Goal: Navigation & Orientation: Understand site structure

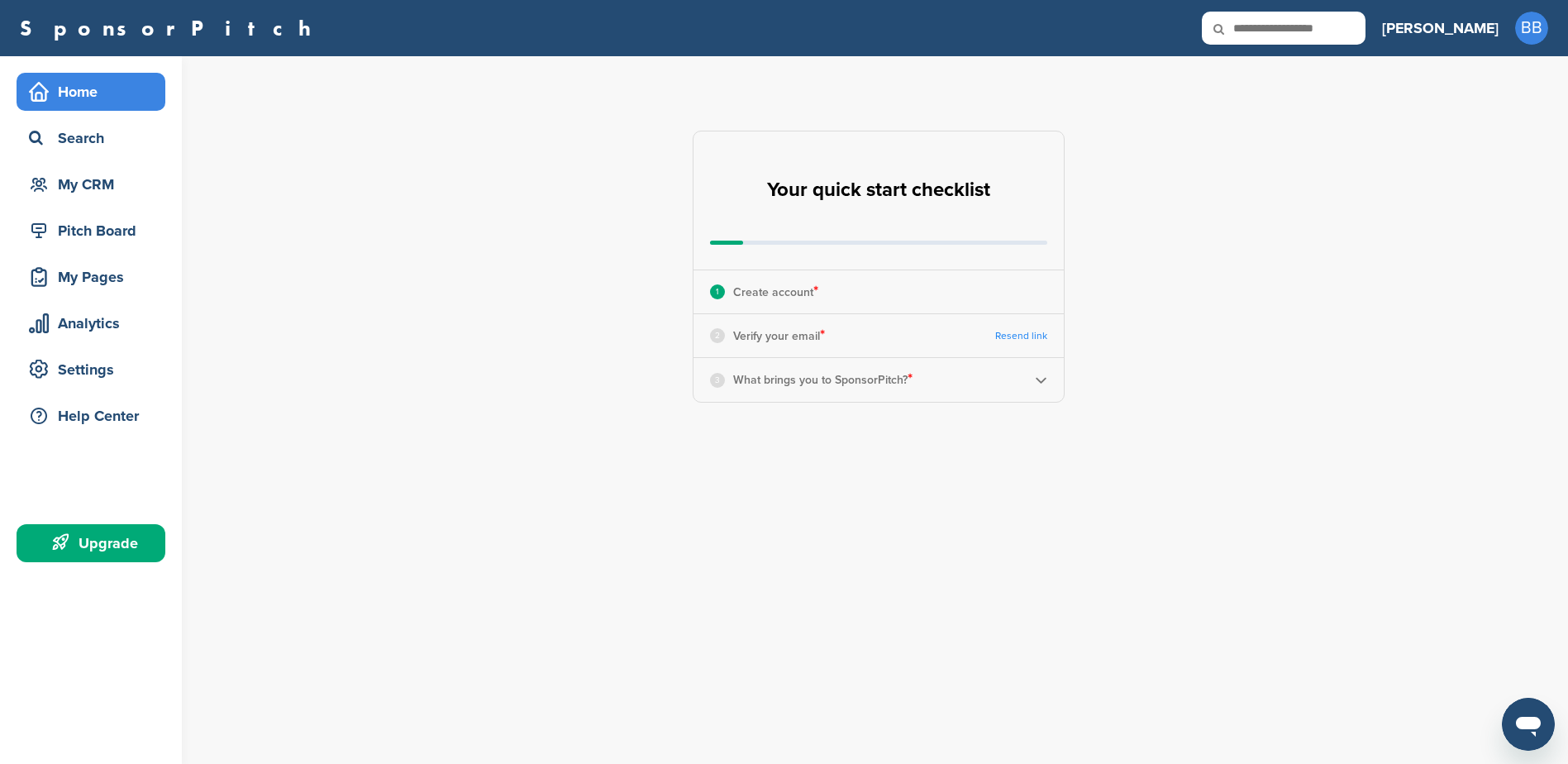
drag, startPoint x: 630, startPoint y: 316, endPoint x: 544, endPoint y: 12, distance: 315.9
click at [630, 316] on div "**********" at bounding box center [888, 266] width 1360 height 421
click at [831, 337] on div "2 Verify your email * Resend link" at bounding box center [878, 336] width 370 height 43
click at [793, 333] on p "Verify your email *" at bounding box center [779, 336] width 92 height 22
click at [1045, 386] on div "3 What brings you to SponsorPitch? *" at bounding box center [878, 380] width 370 height 43
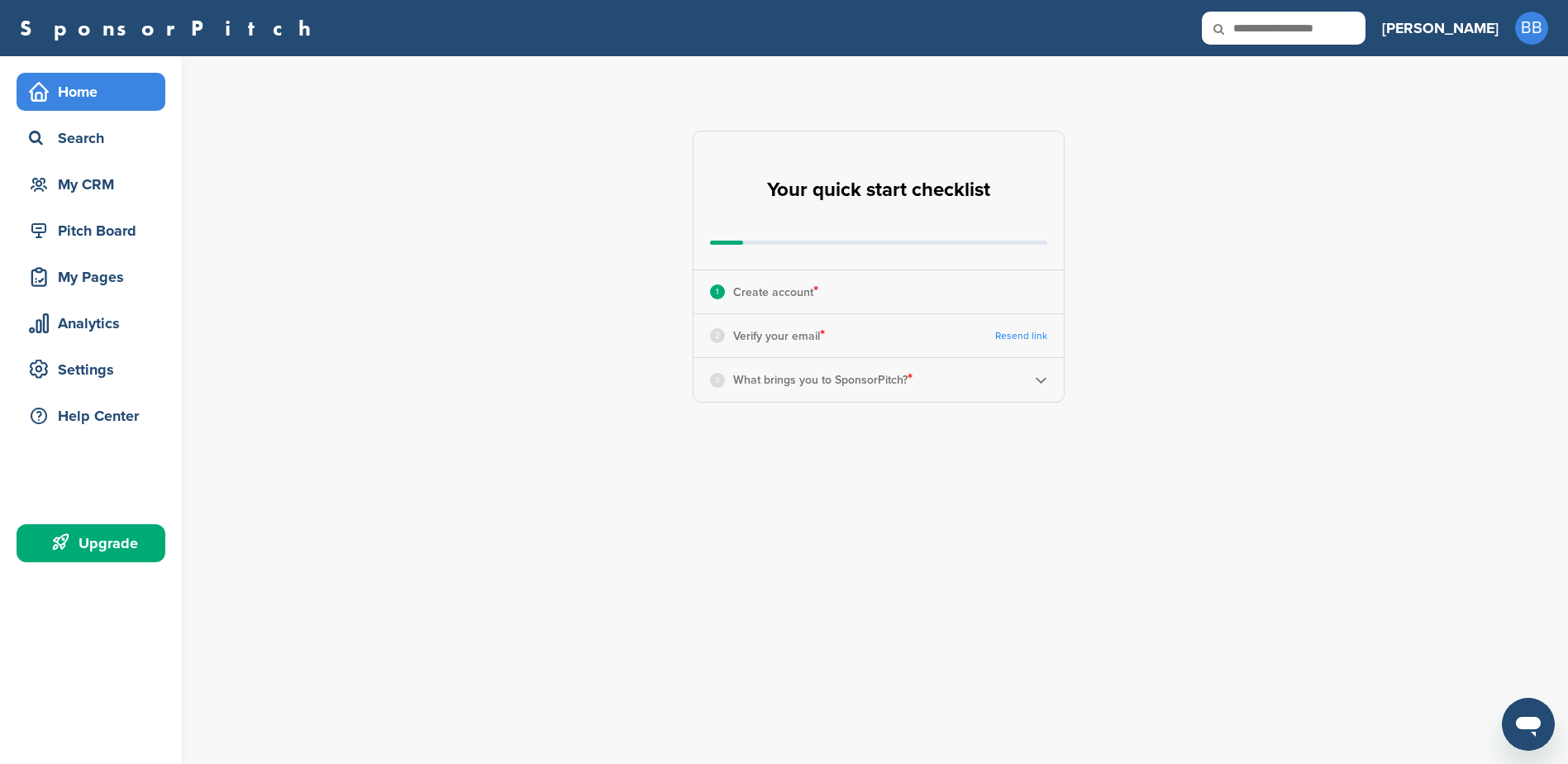
click at [1043, 377] on img at bounding box center [1040, 380] width 12 height 12
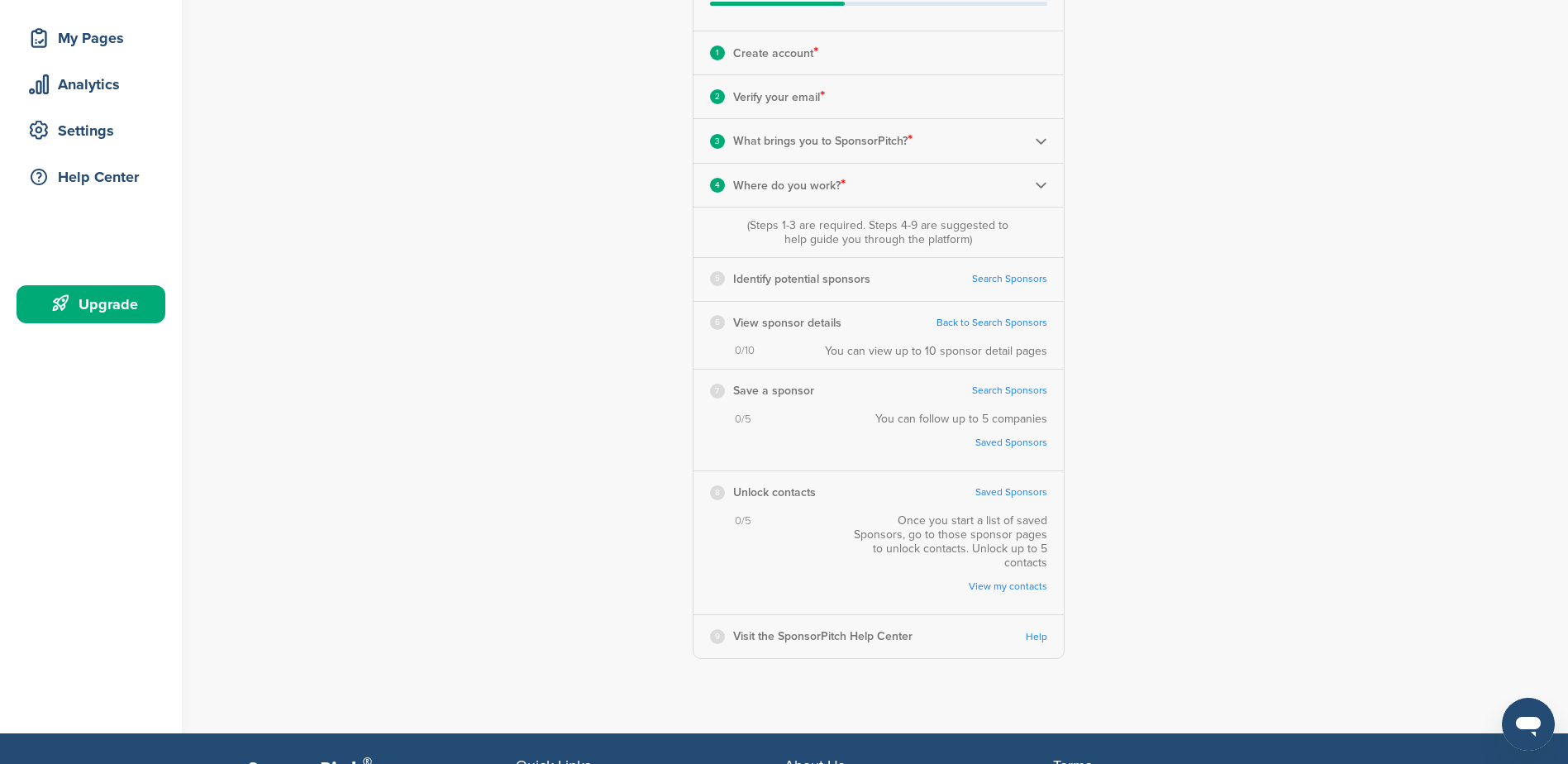
scroll to position [248, 0]
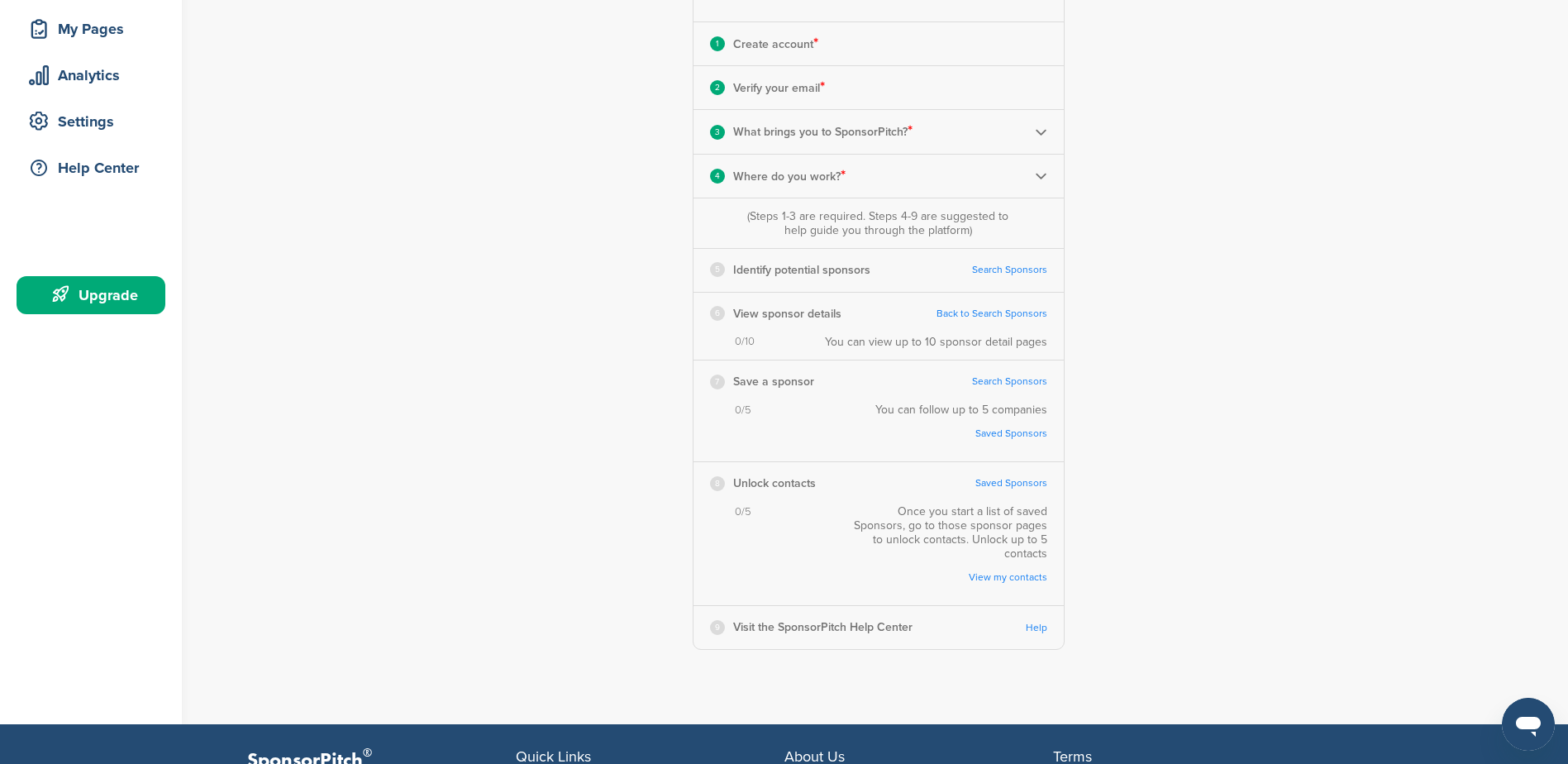
click at [980, 272] on link "Search Sponsors" at bounding box center [1009, 269] width 75 height 12
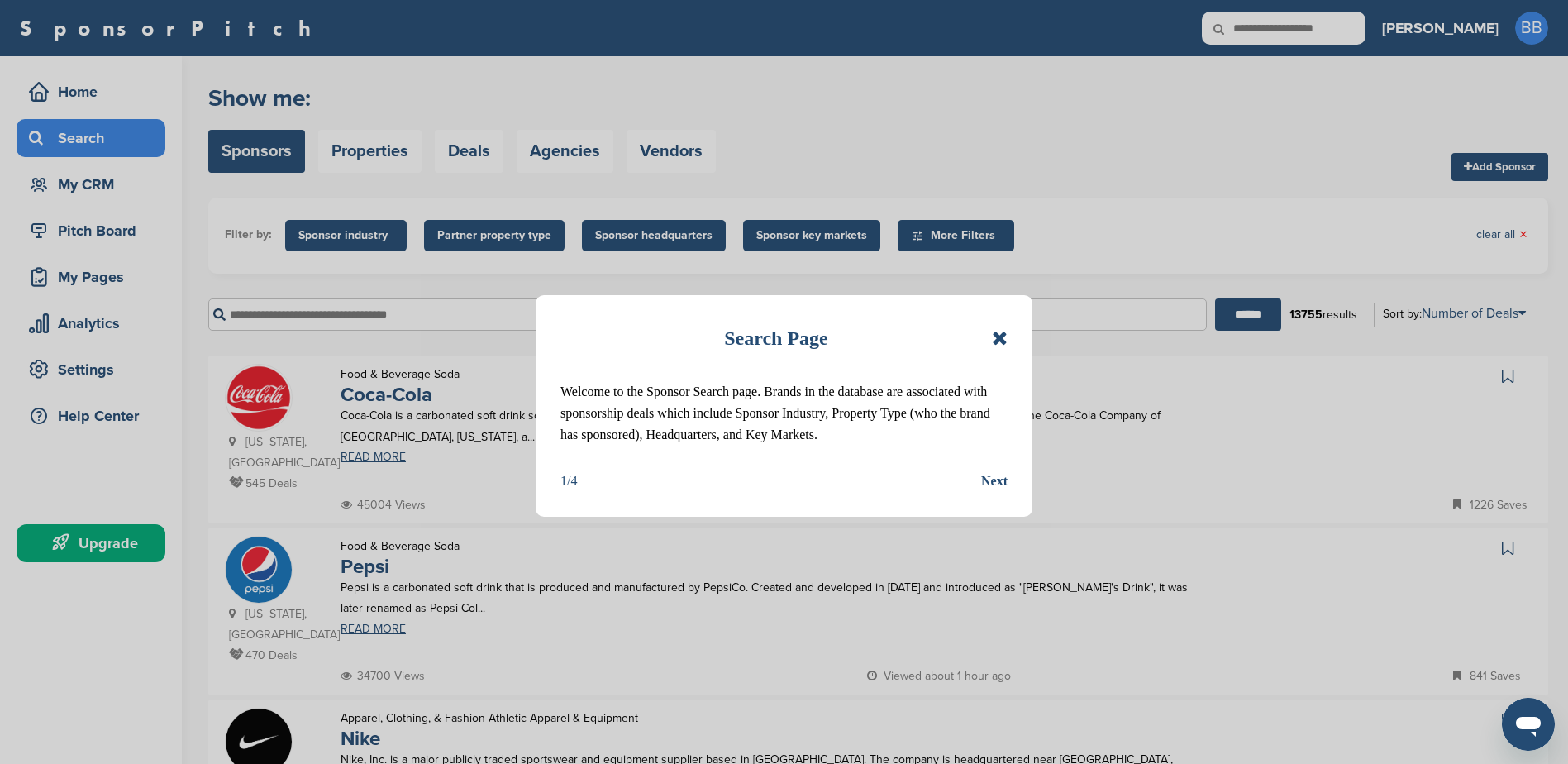
click at [992, 479] on div "Next" at bounding box center [994, 481] width 26 height 22
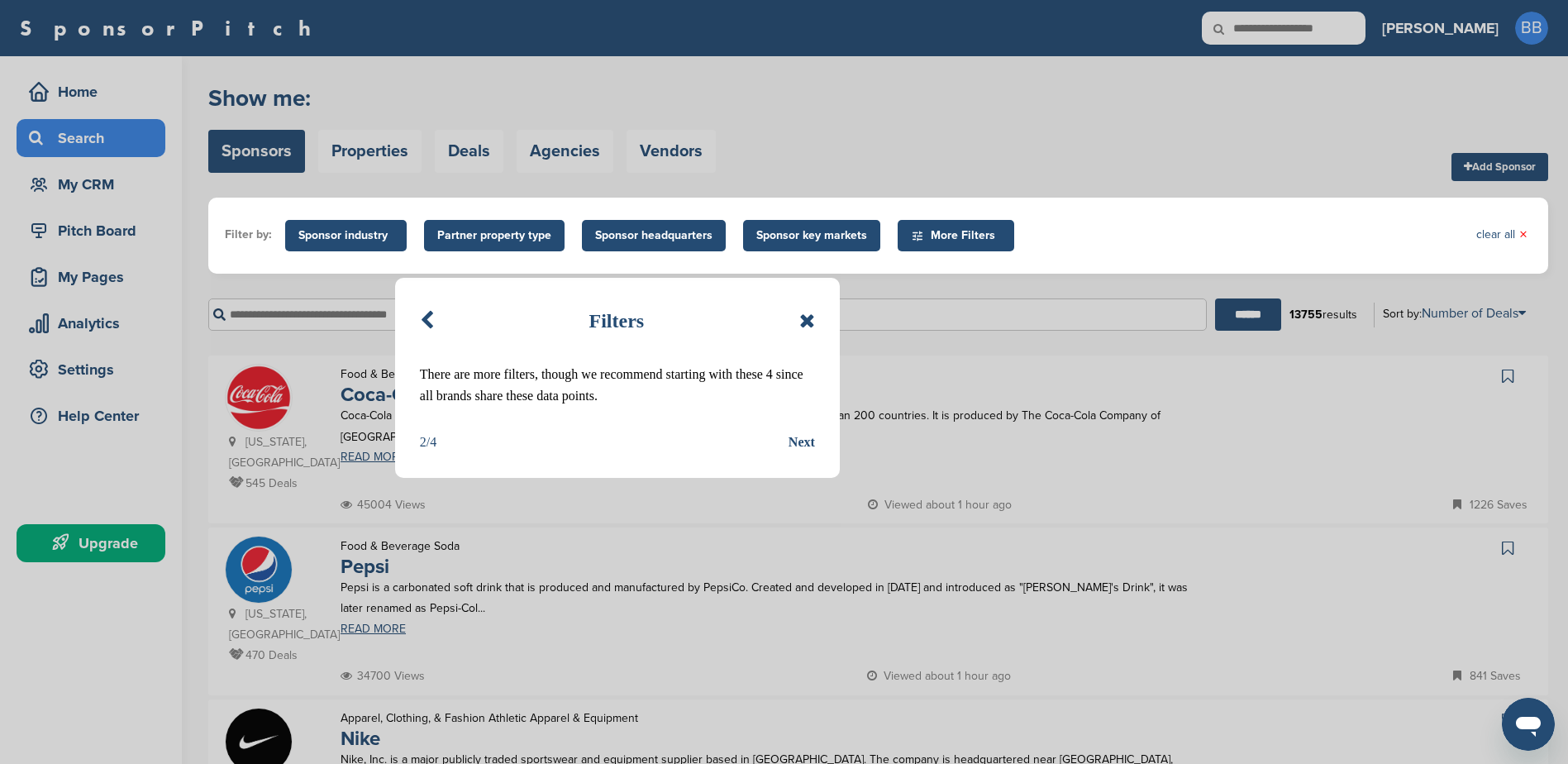
click at [790, 438] on div "Next" at bounding box center [801, 442] width 26 height 22
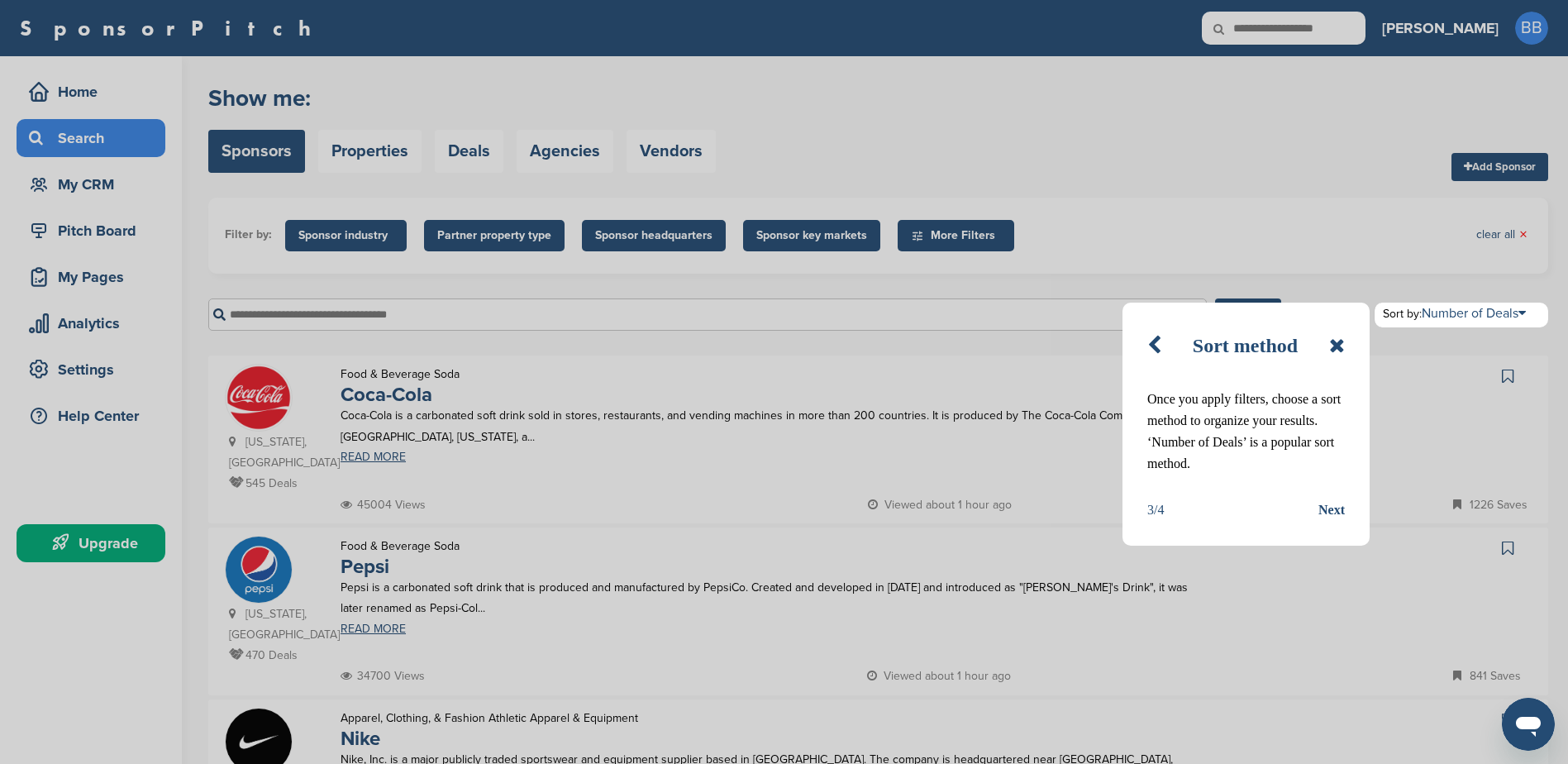
click at [1332, 513] on div "Next" at bounding box center [1332, 510] width 26 height 22
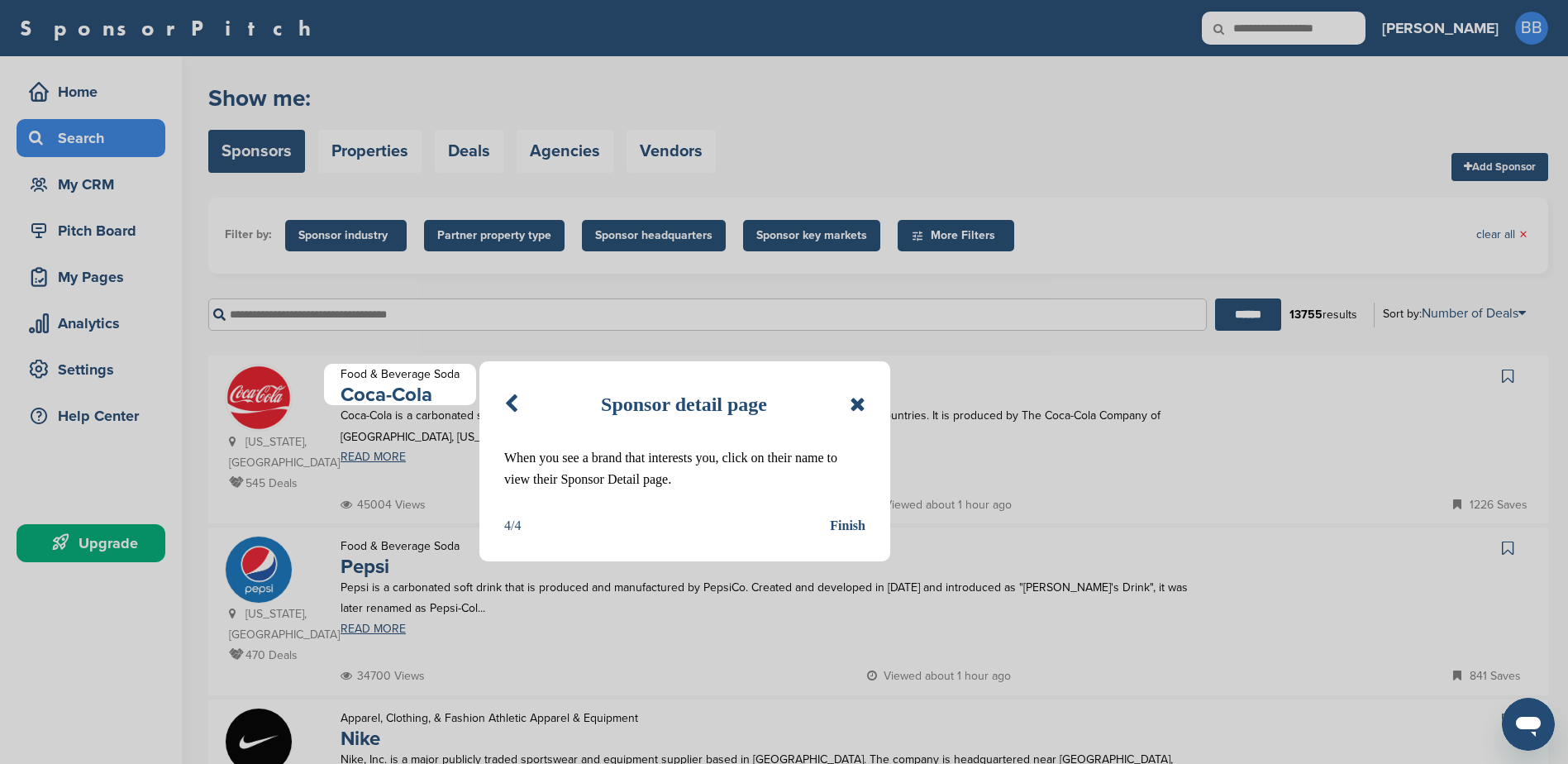
click at [851, 522] on div "Finish" at bounding box center [848, 526] width 36 height 22
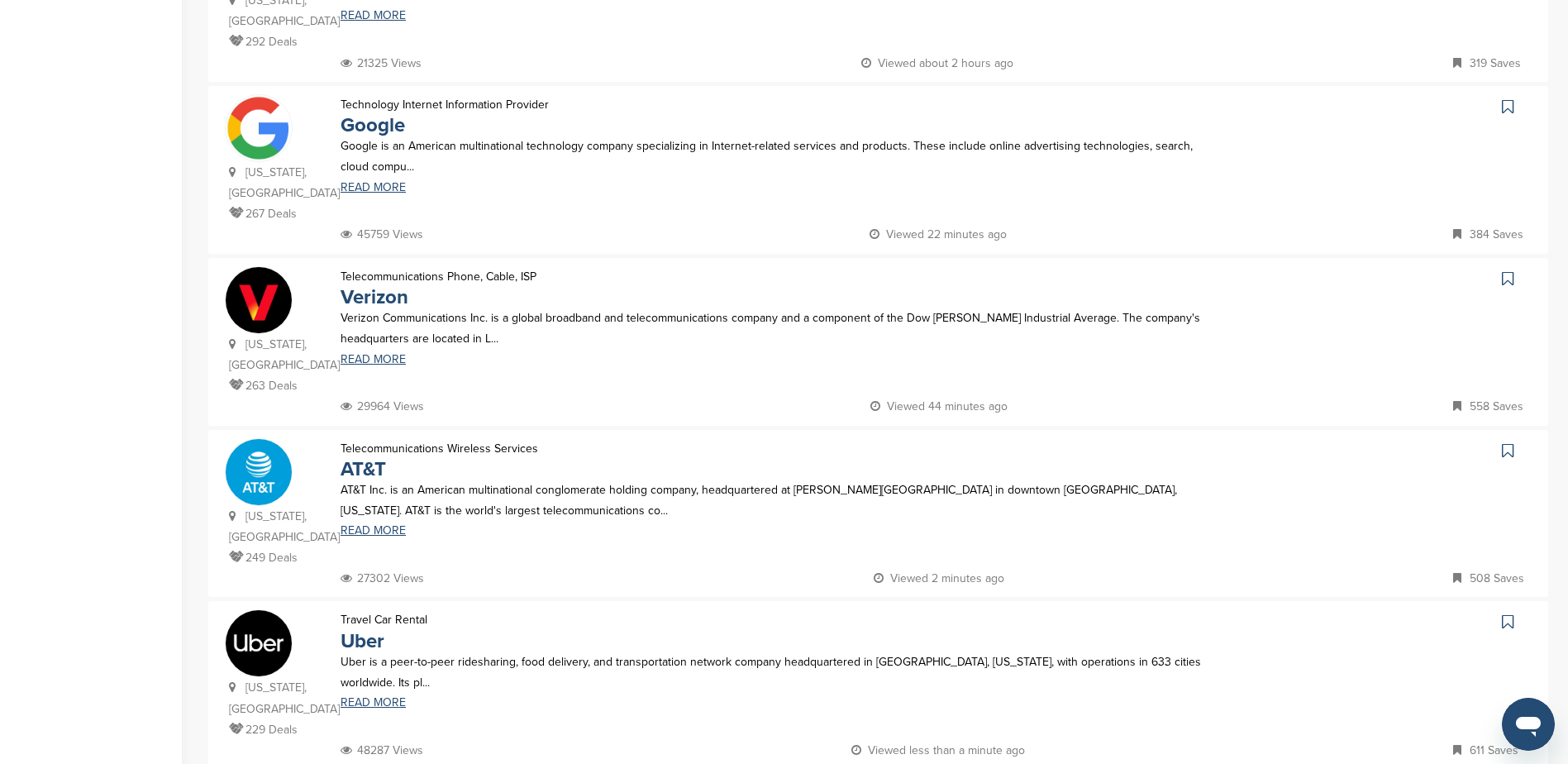
scroll to position [1323, 0]
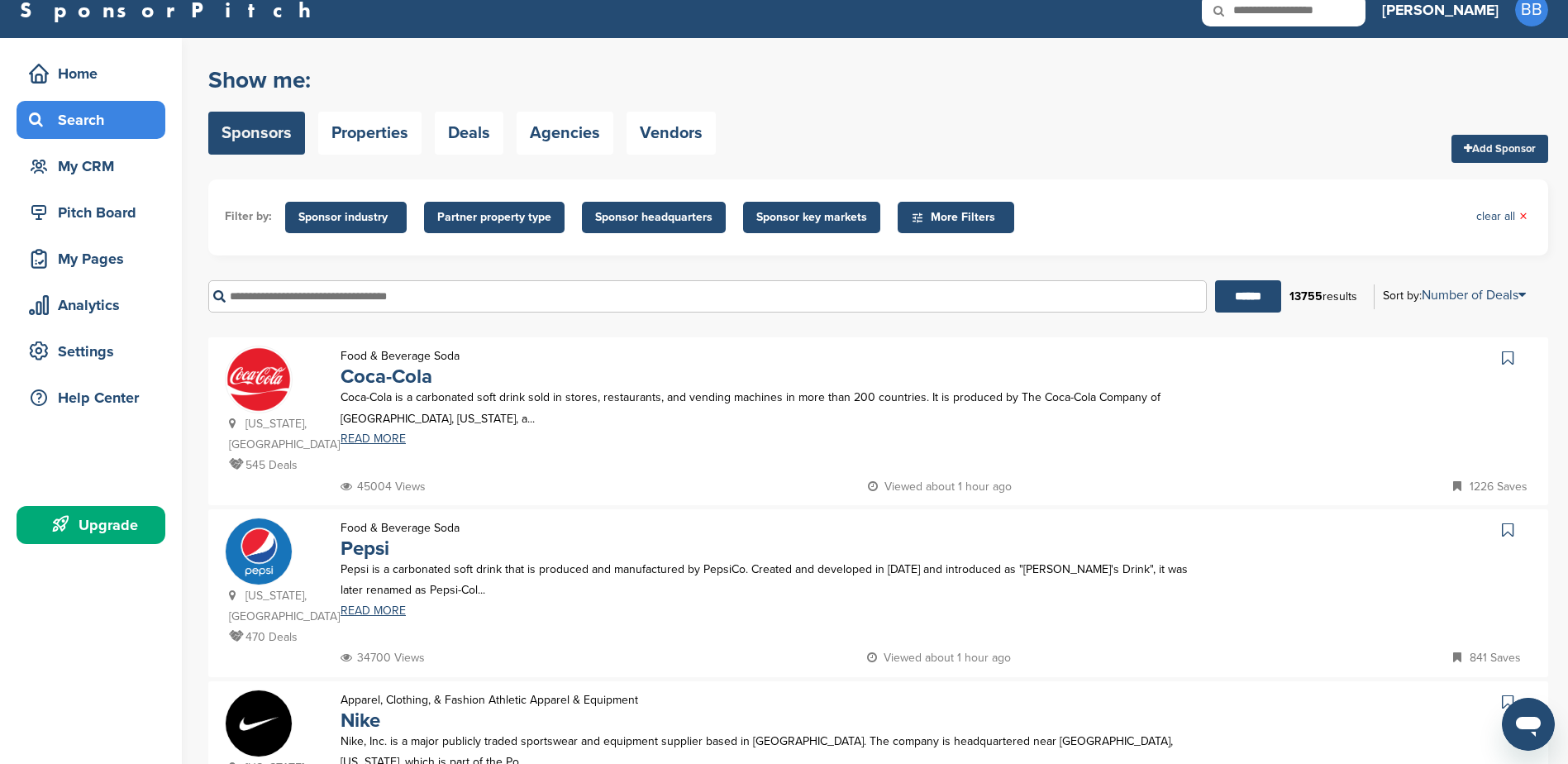
scroll to position [0, 0]
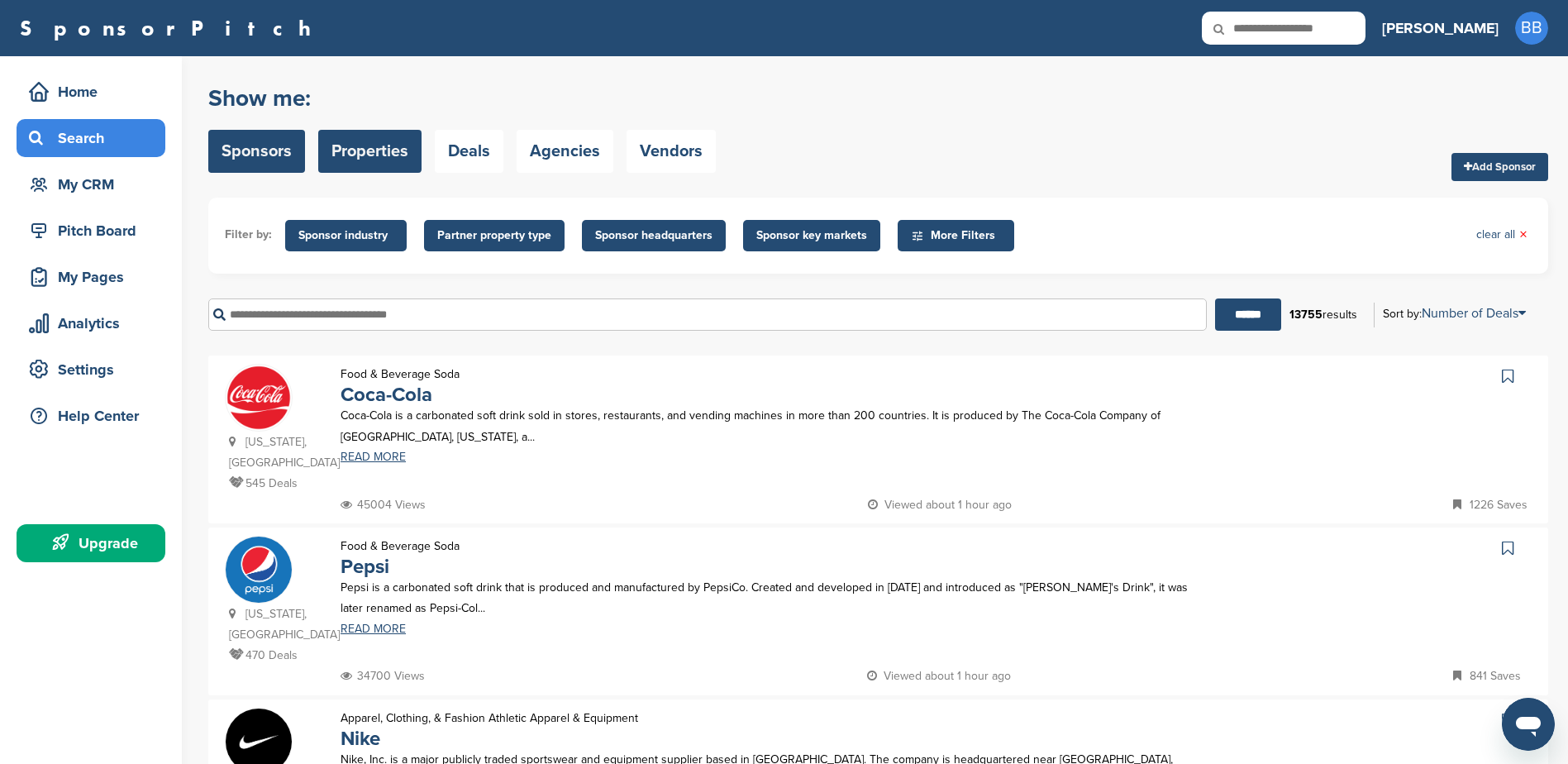
click at [381, 165] on link "Properties" at bounding box center [370, 151] width 103 height 43
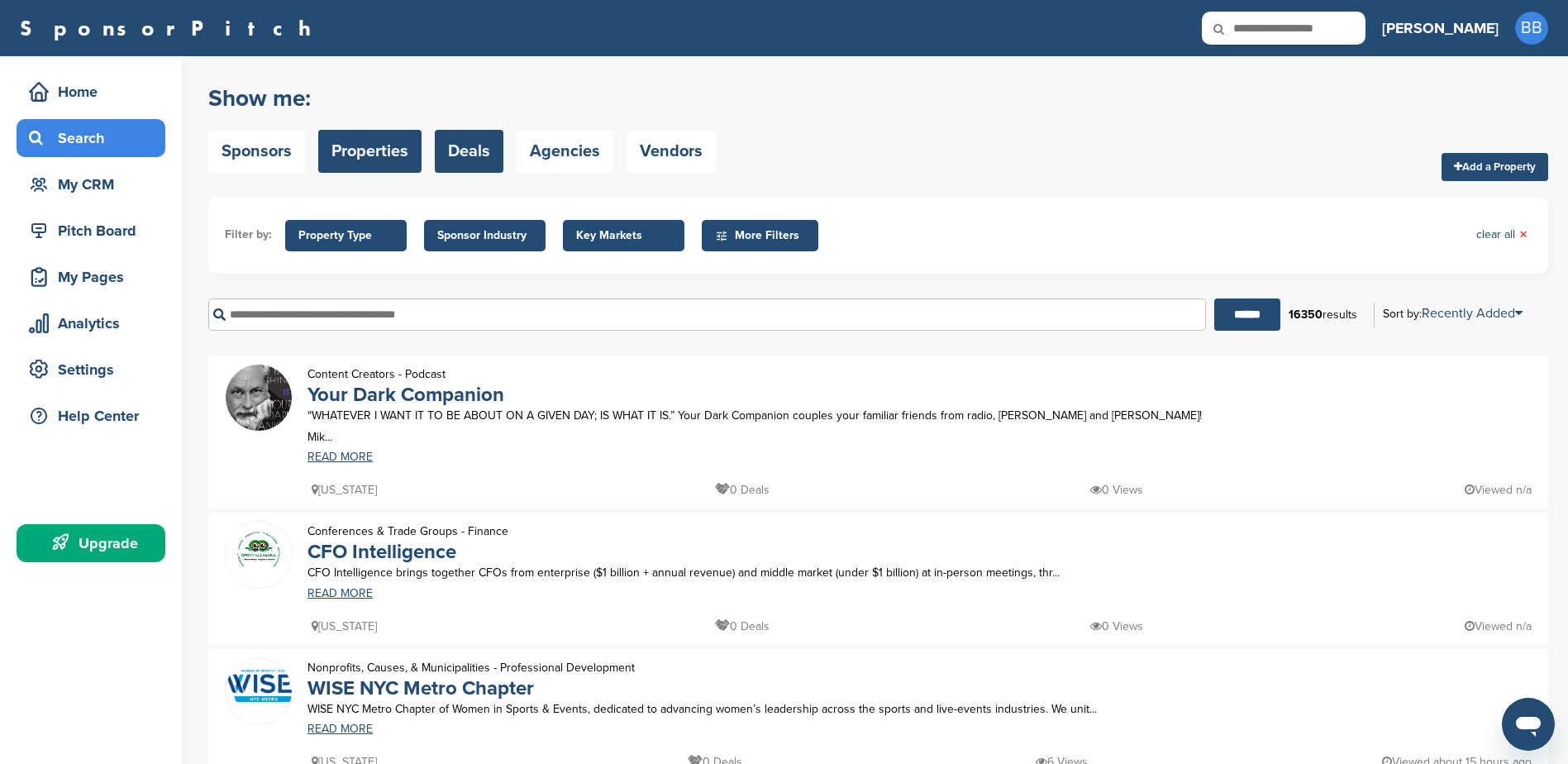
click at [457, 153] on link "Deals" at bounding box center [469, 151] width 68 height 43
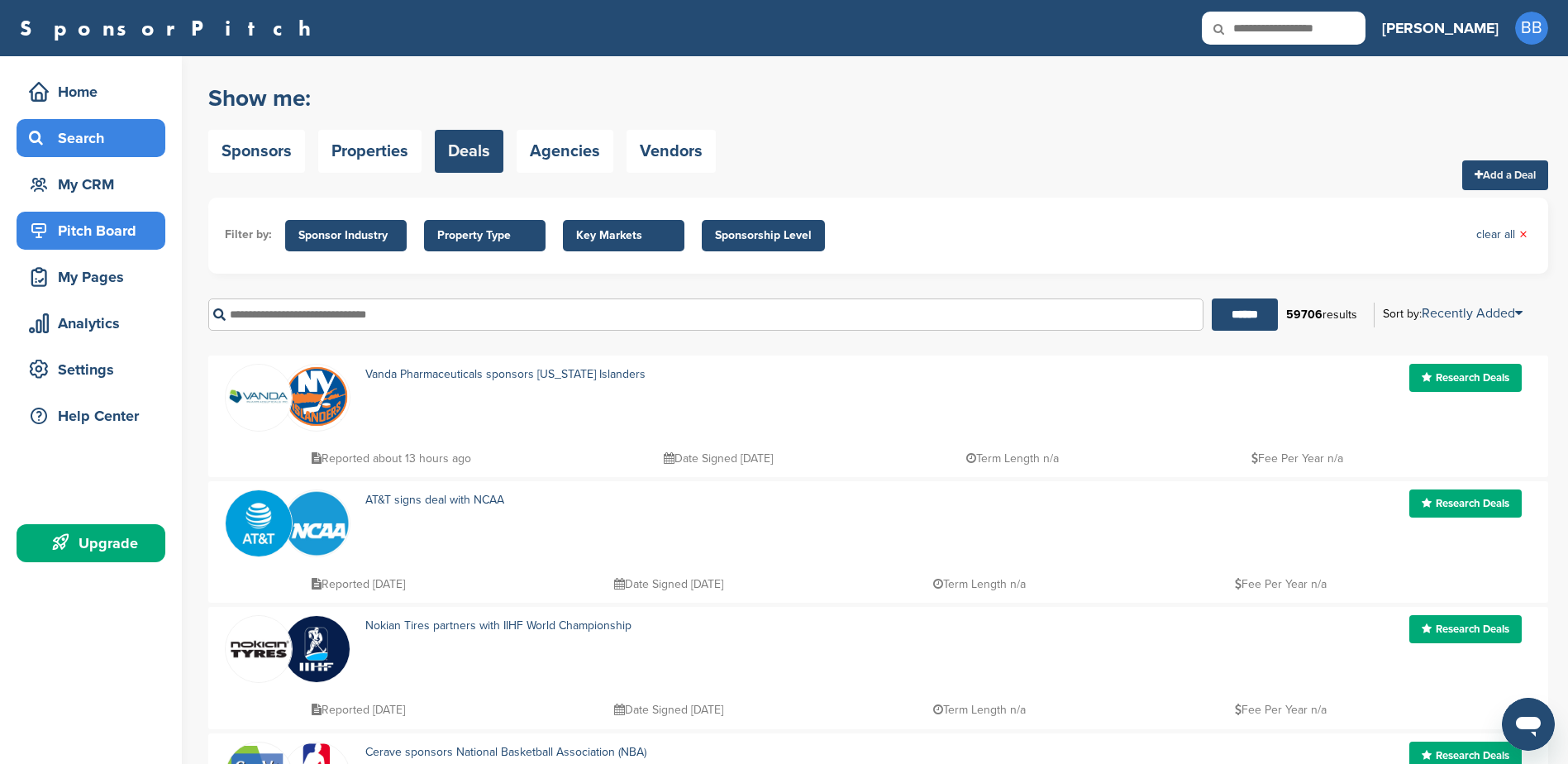
click at [95, 215] on div "Pitch Board" at bounding box center [91, 231] width 149 height 38
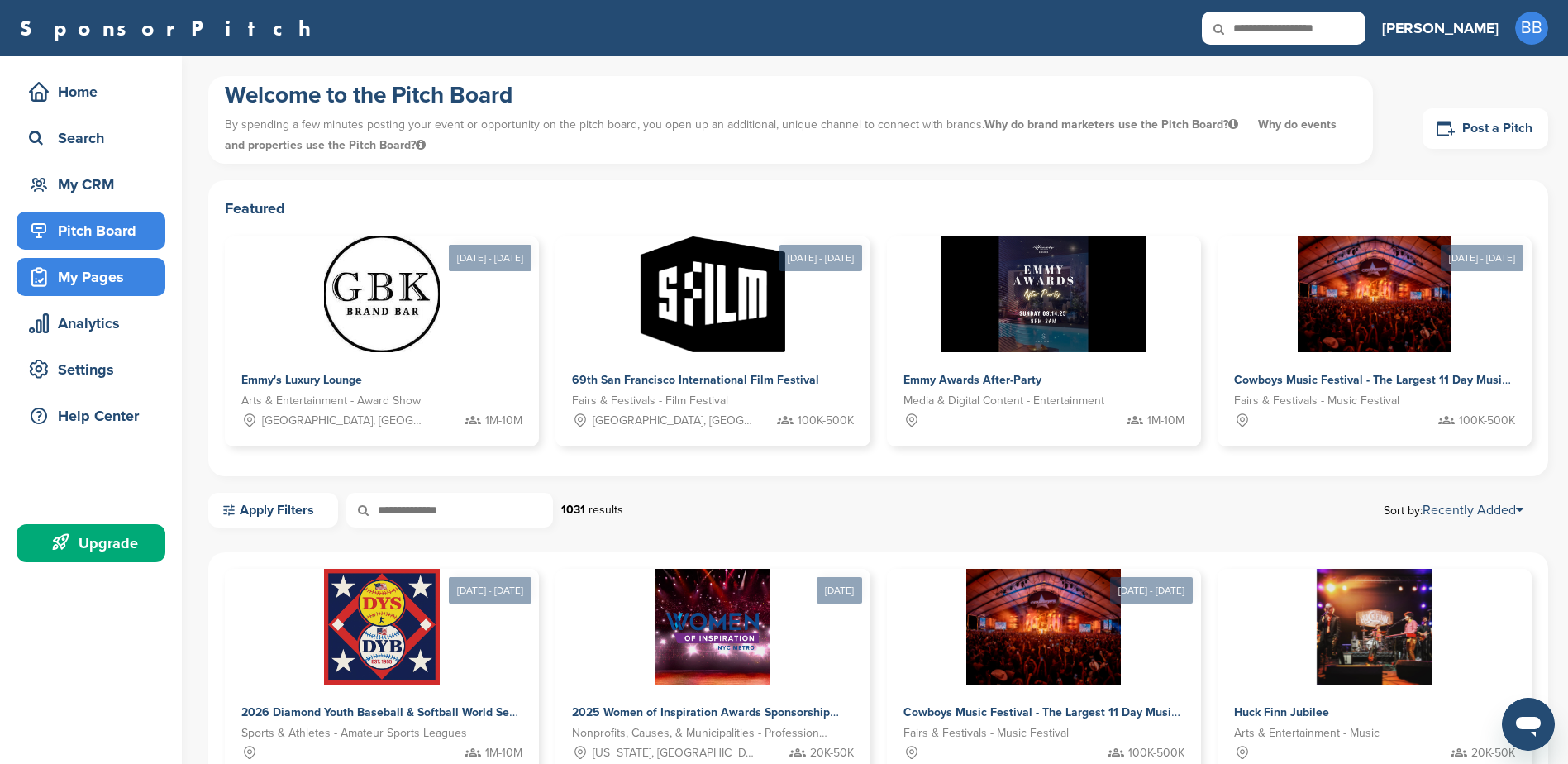
click at [100, 262] on div "My Pages" at bounding box center [95, 277] width 141 height 30
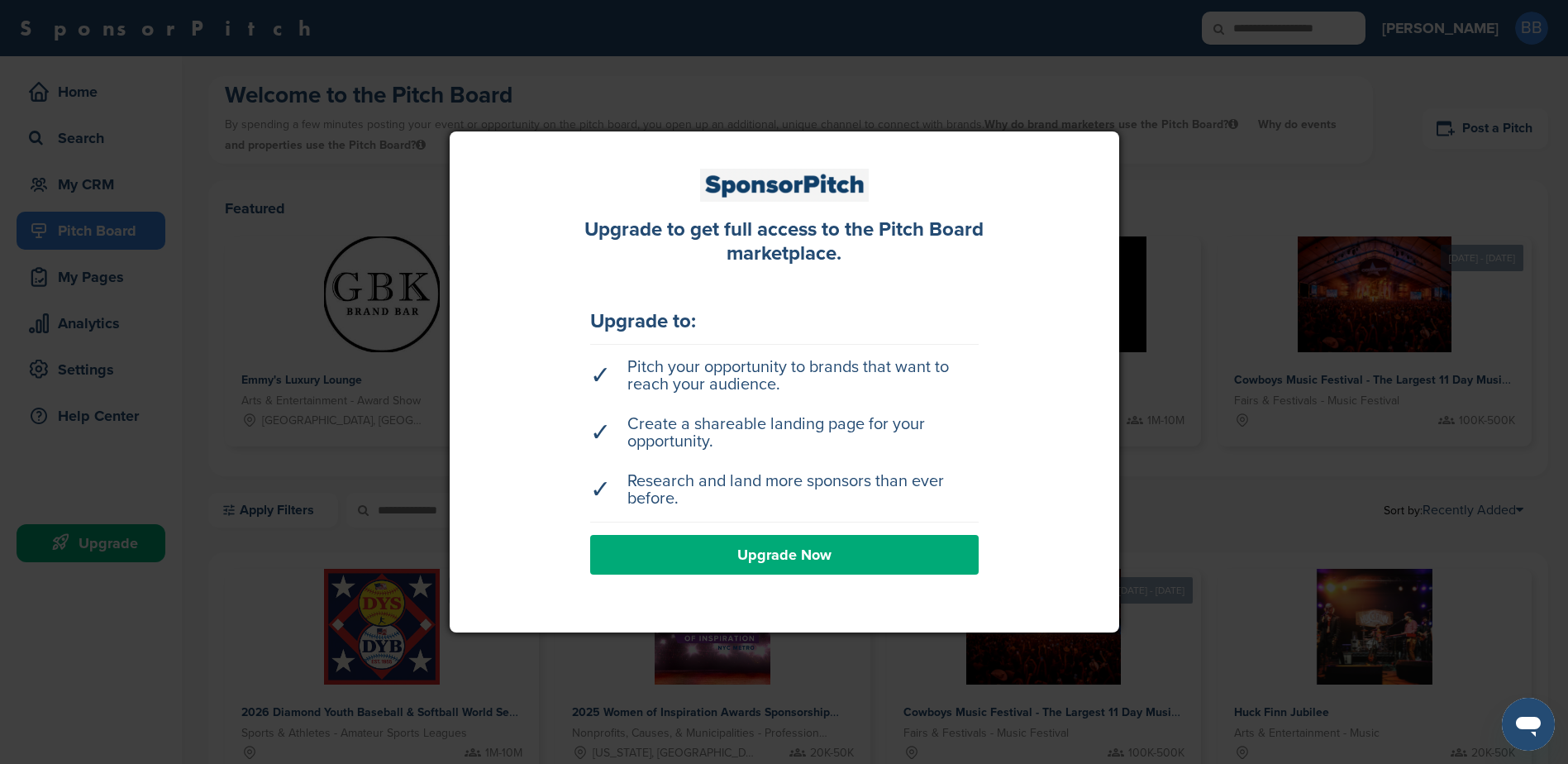
click at [133, 298] on div at bounding box center [784, 382] width 1568 height 764
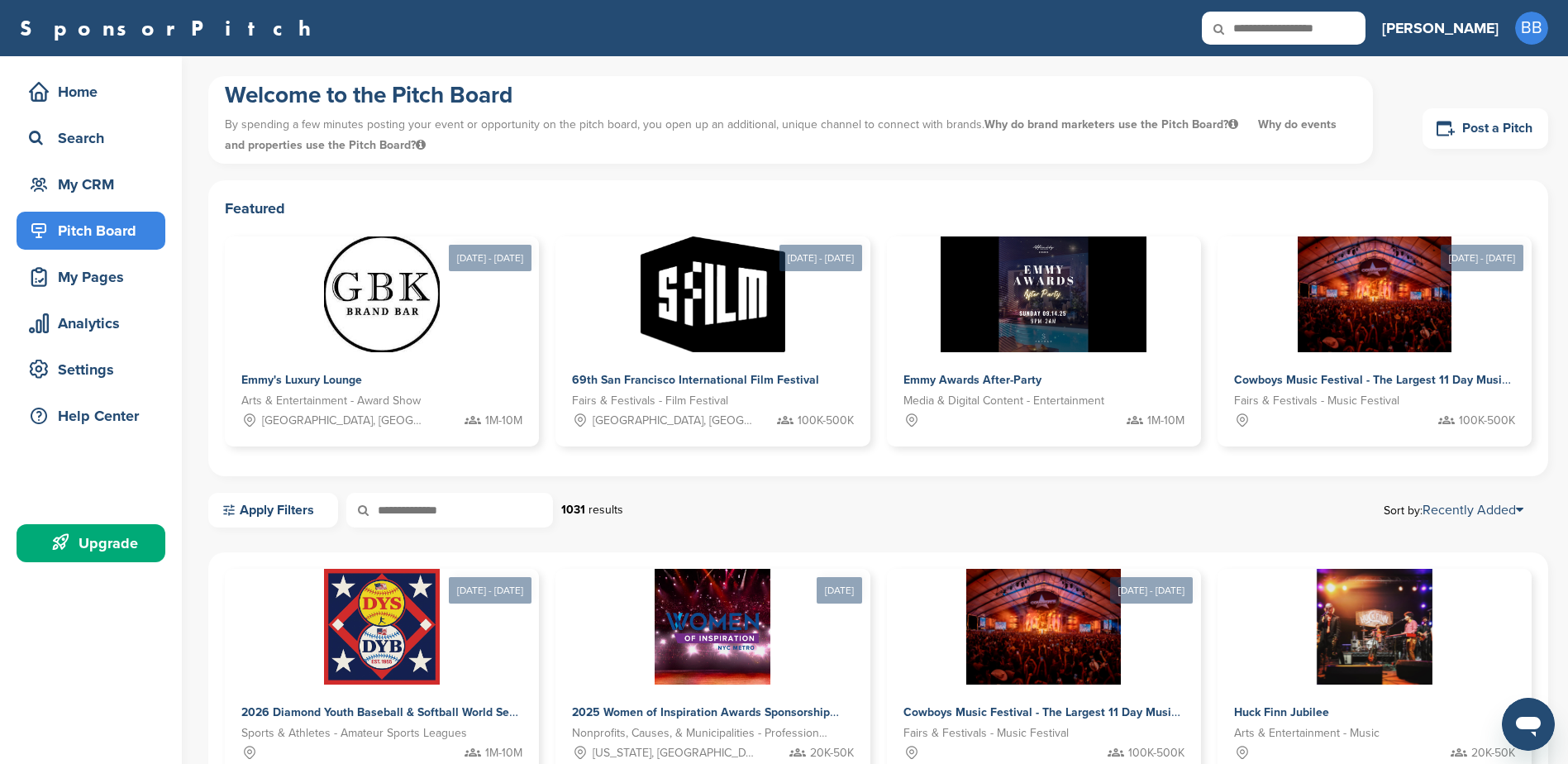
click at [32, 164] on div "Home Search My CRM" at bounding box center [91, 138] width 149 height 130
click at [46, 177] on icon at bounding box center [38, 184] width 20 height 20
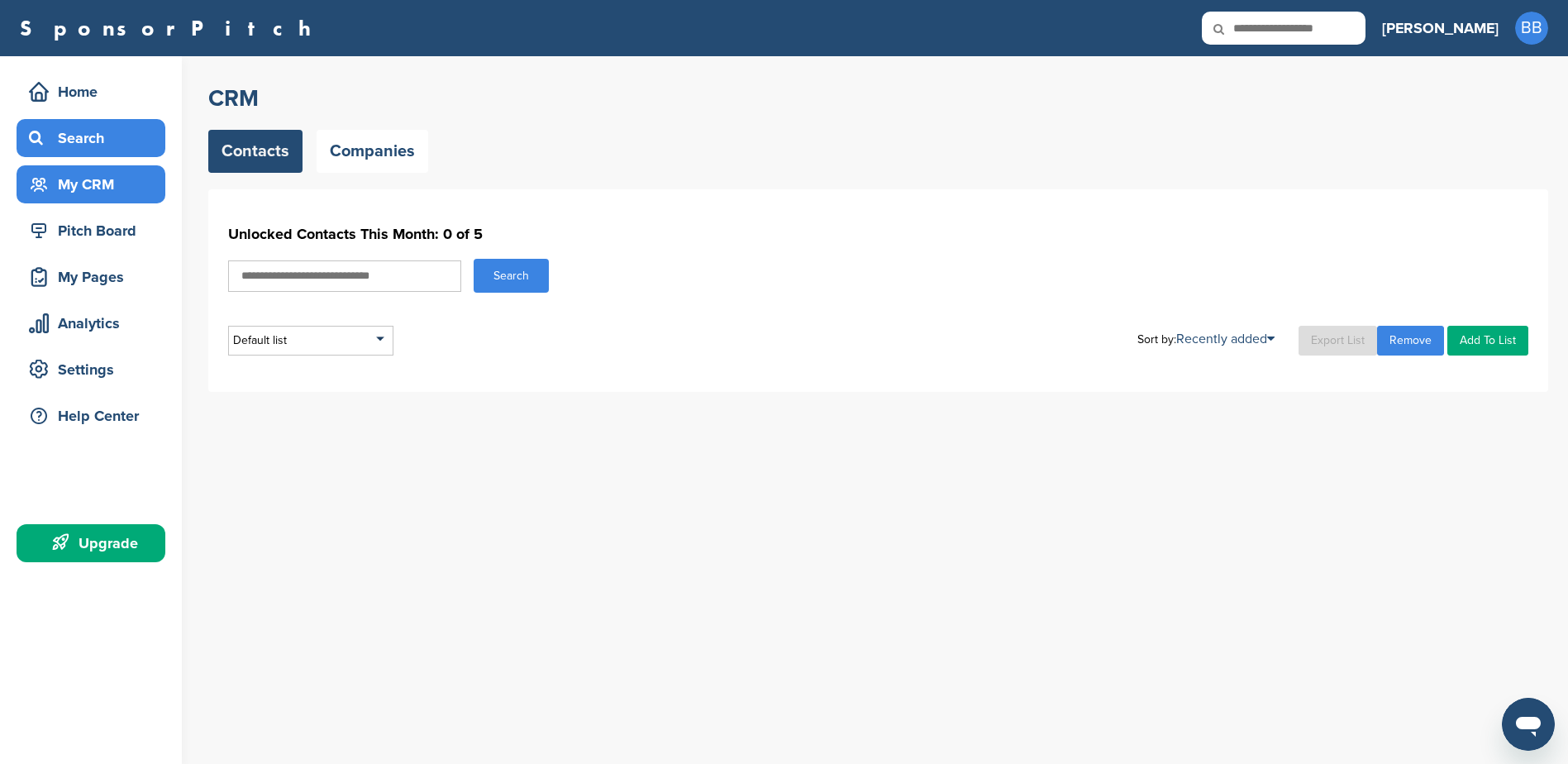
click at [82, 149] on div "Search" at bounding box center [95, 138] width 141 height 30
click at [97, 96] on div "Home" at bounding box center [95, 92] width 141 height 30
click at [375, 166] on link "Companies" at bounding box center [372, 151] width 112 height 43
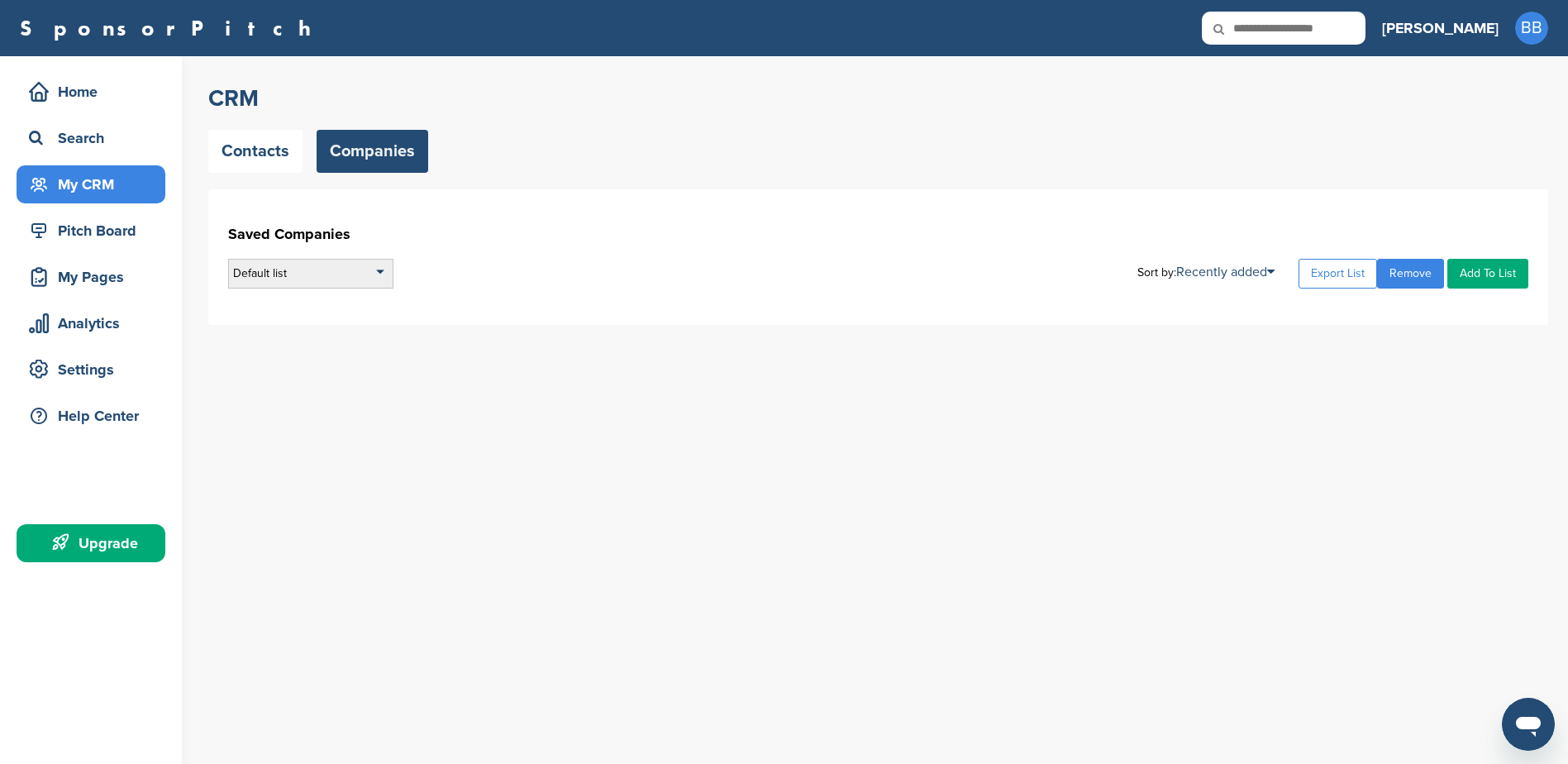
drag, startPoint x: 319, startPoint y: 291, endPoint x: 317, endPoint y: 282, distance: 9.2
click at [318, 287] on div "Saved Companies Default list Default List Sort by: Recently added Recently adde…" at bounding box center [878, 257] width 1340 height 136
click at [317, 282] on div "Default list" at bounding box center [310, 274] width 165 height 30
click at [80, 123] on div "Search" at bounding box center [91, 138] width 149 height 38
click at [87, 93] on div "Home" at bounding box center [95, 92] width 141 height 30
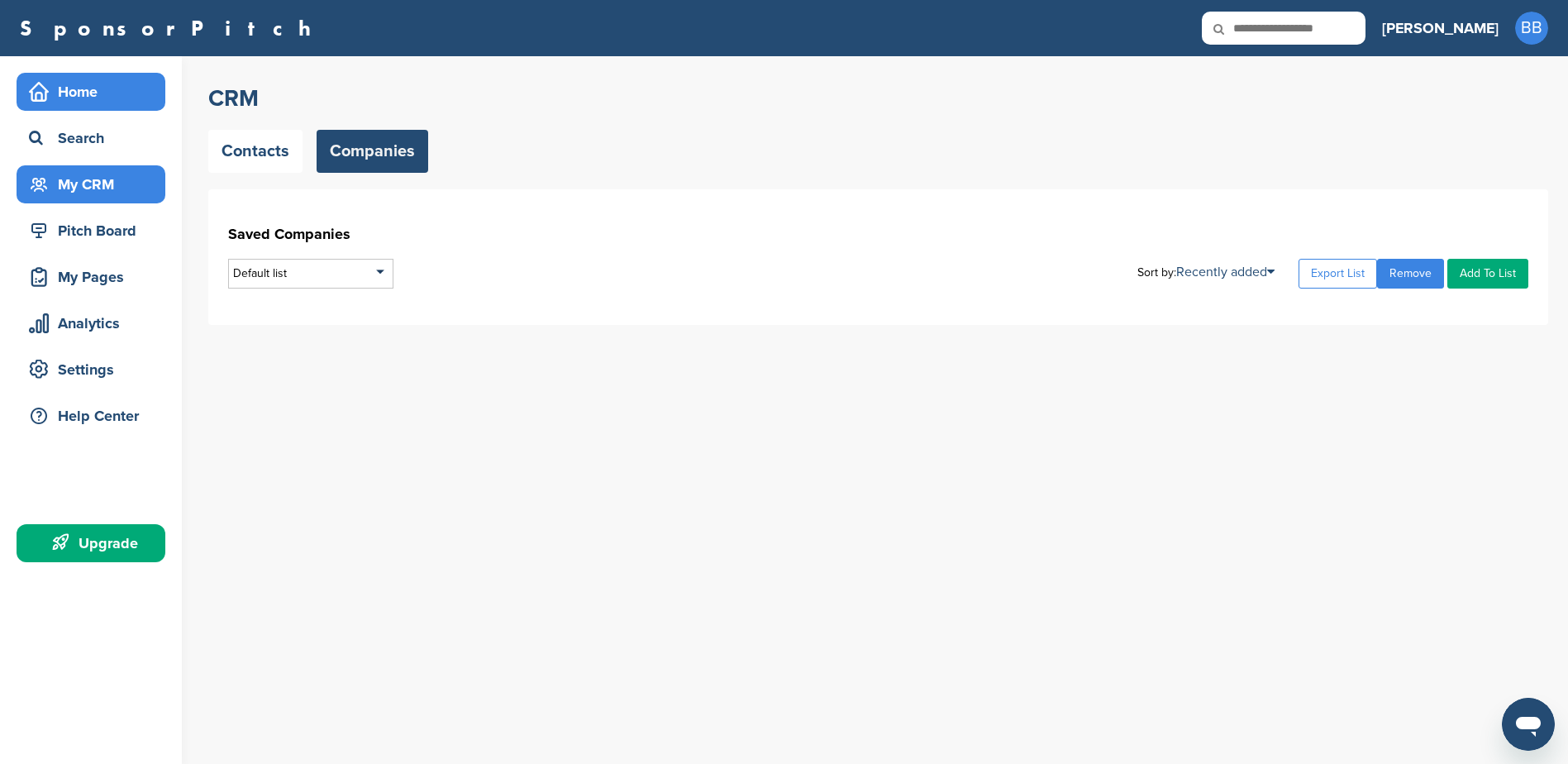
click at [70, 95] on div "Home" at bounding box center [95, 92] width 141 height 30
click at [71, 25] on link "SponsorPitch" at bounding box center [171, 28] width 302 height 22
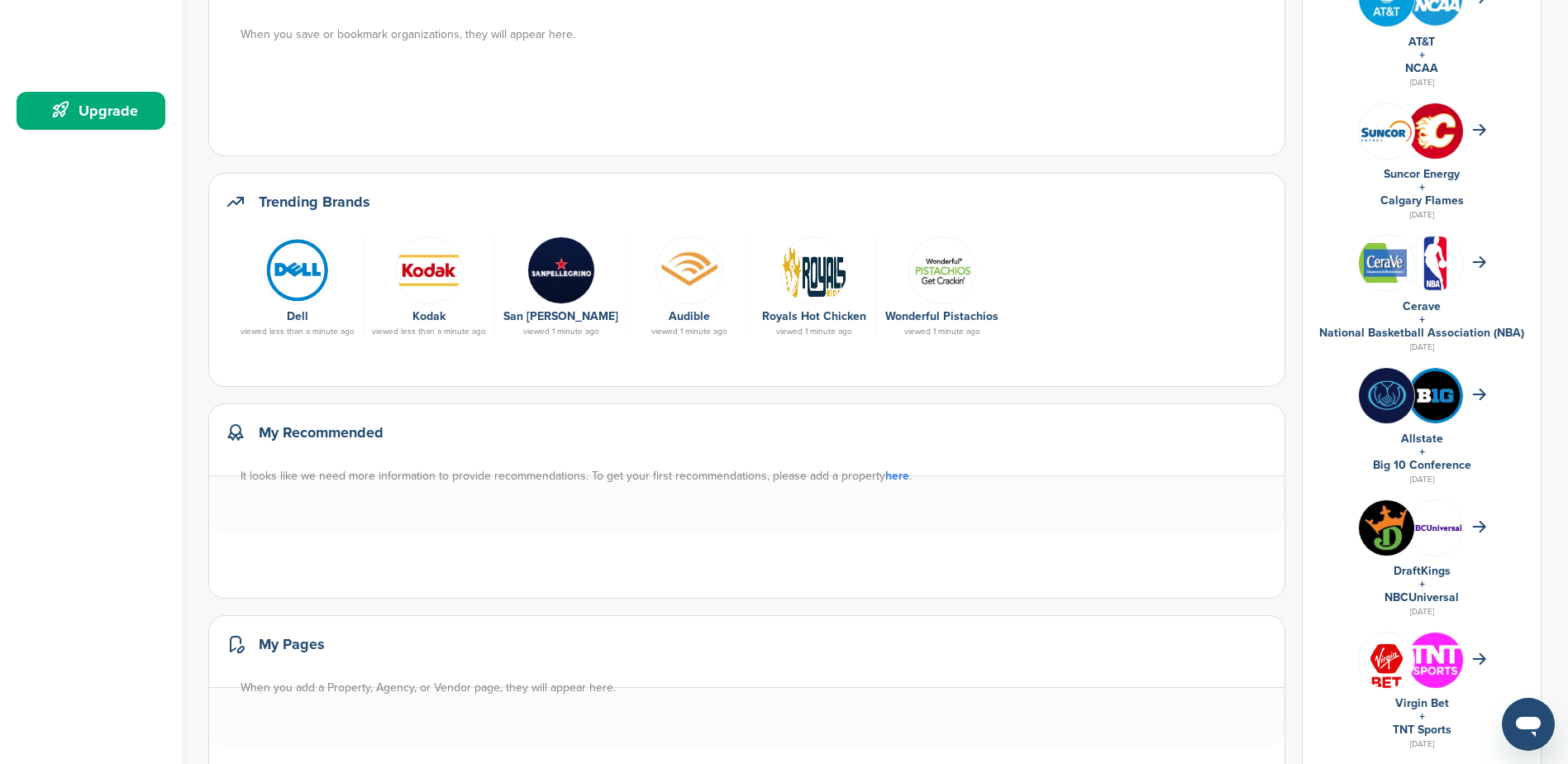
scroll to position [496, 0]
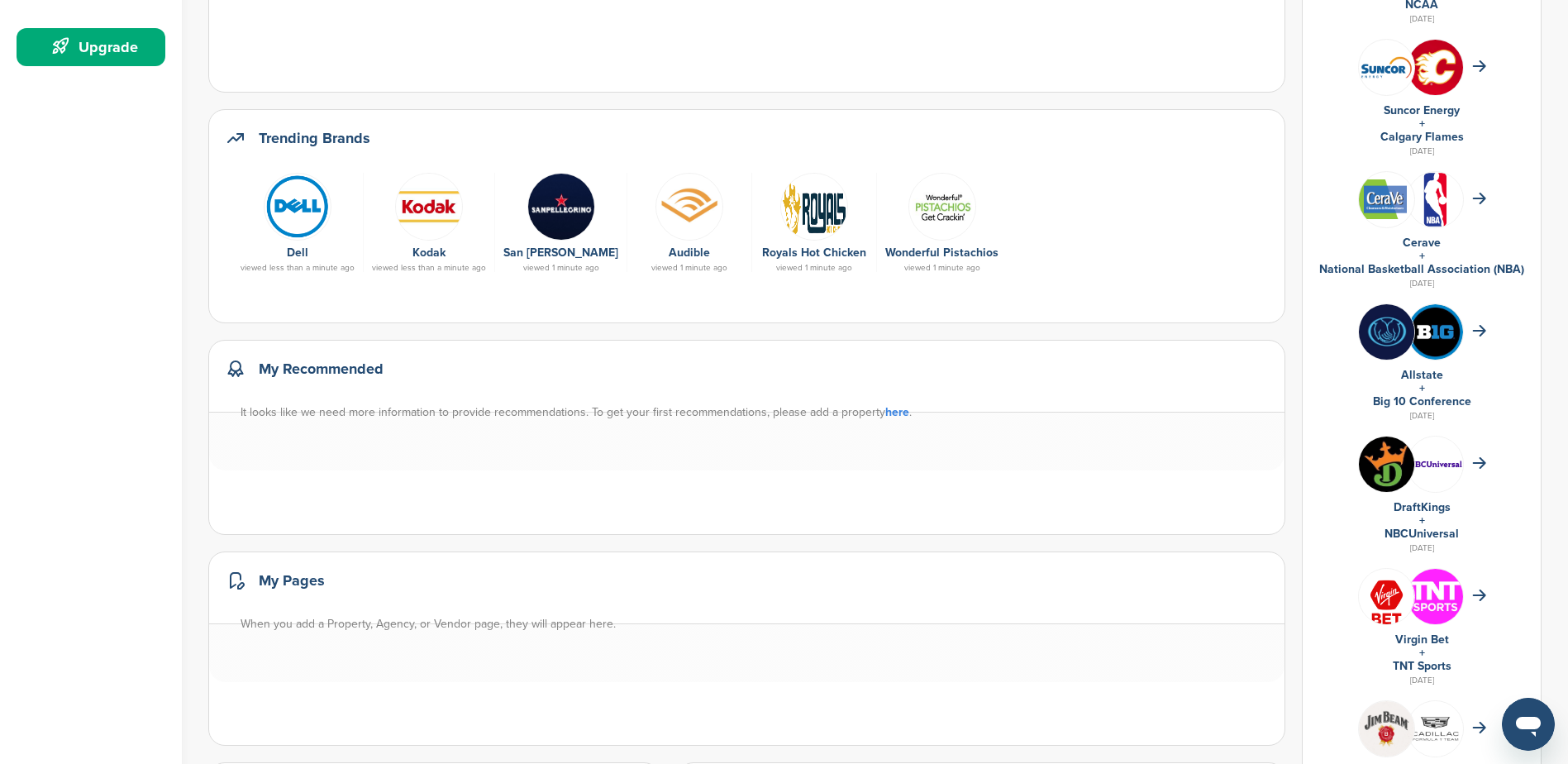
click at [889, 414] on link "here" at bounding box center [898, 412] width 24 height 14
